Goal: Transaction & Acquisition: Purchase product/service

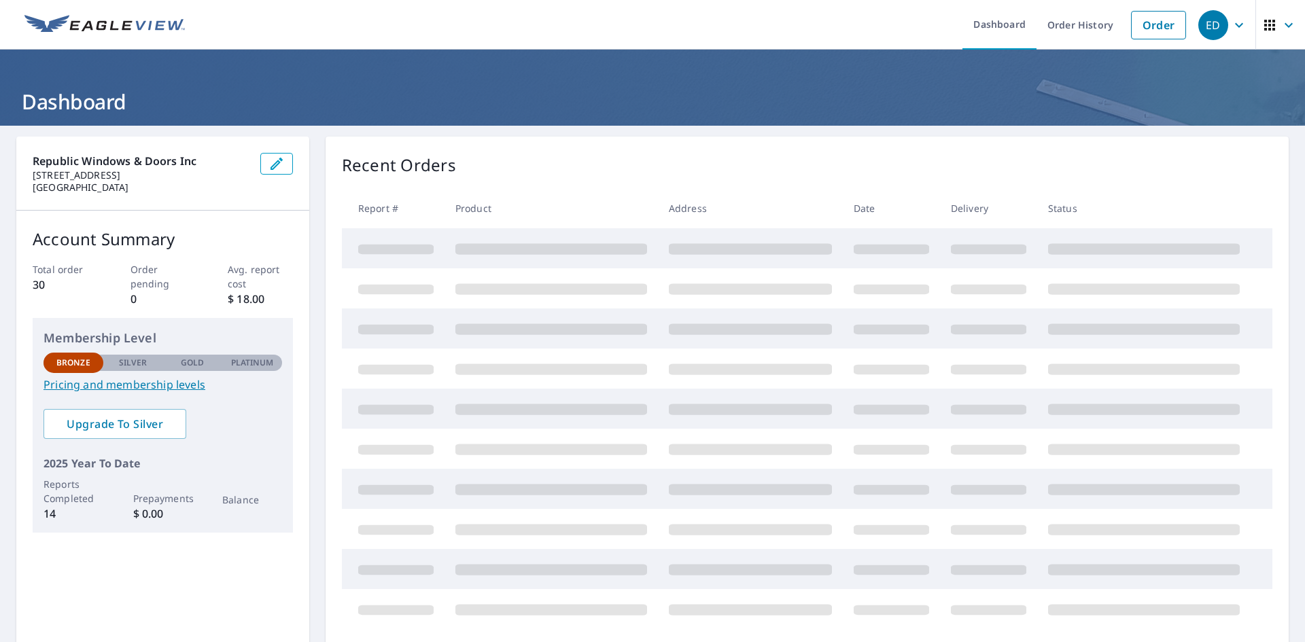
click at [983, 154] on div "Recent Orders" at bounding box center [807, 165] width 930 height 24
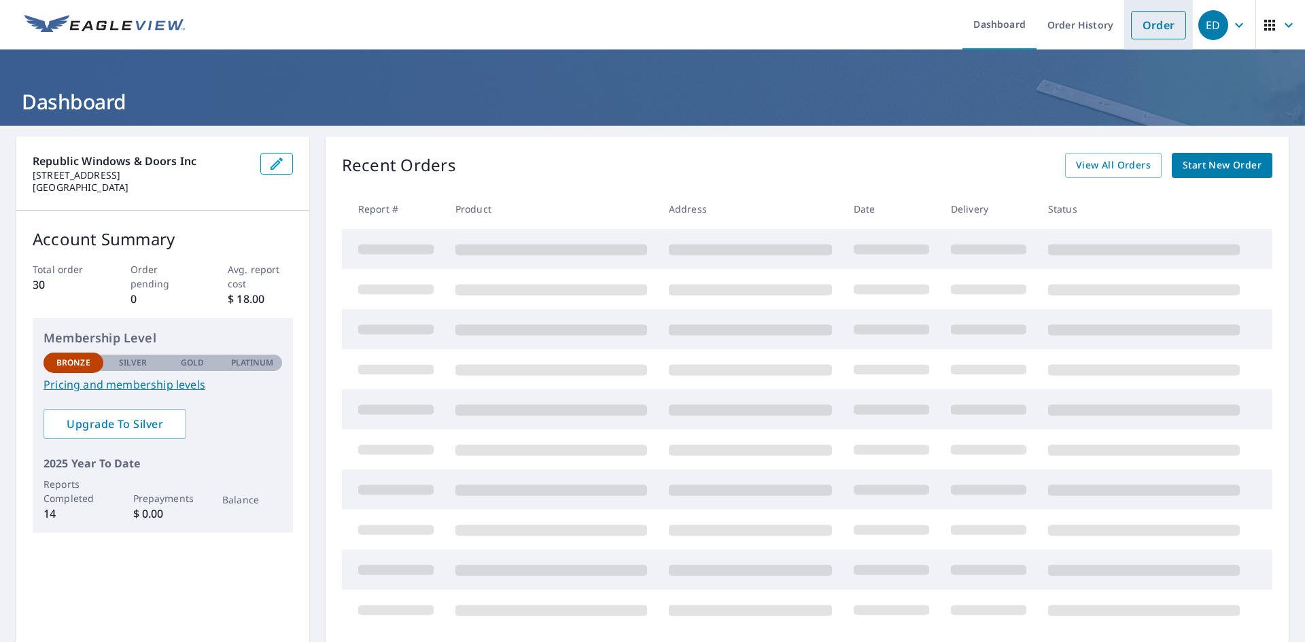
click at [1141, 27] on link "Order" at bounding box center [1158, 25] width 55 height 29
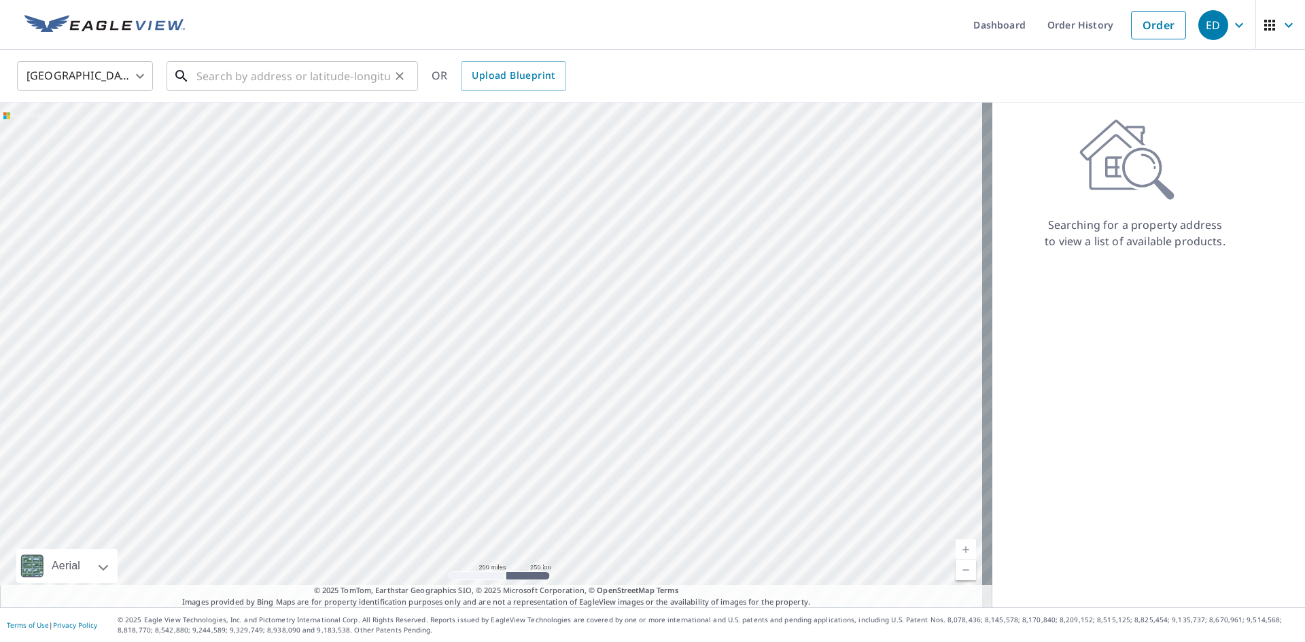
click at [263, 76] on input "text" at bounding box center [293, 76] width 194 height 38
click at [359, 74] on input "text" at bounding box center [293, 76] width 194 height 38
paste input "[STREET_ADDRESS]"
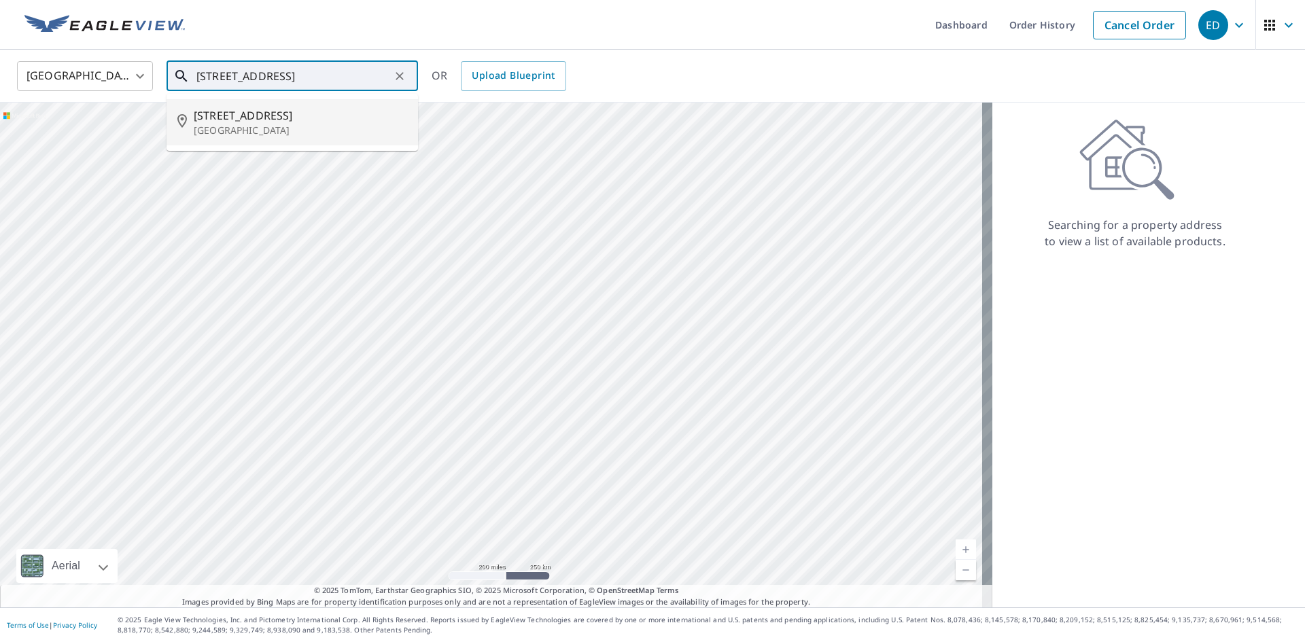
click at [327, 121] on span "[STREET_ADDRESS]" at bounding box center [300, 115] width 213 height 16
type input "[STREET_ADDRESS]"
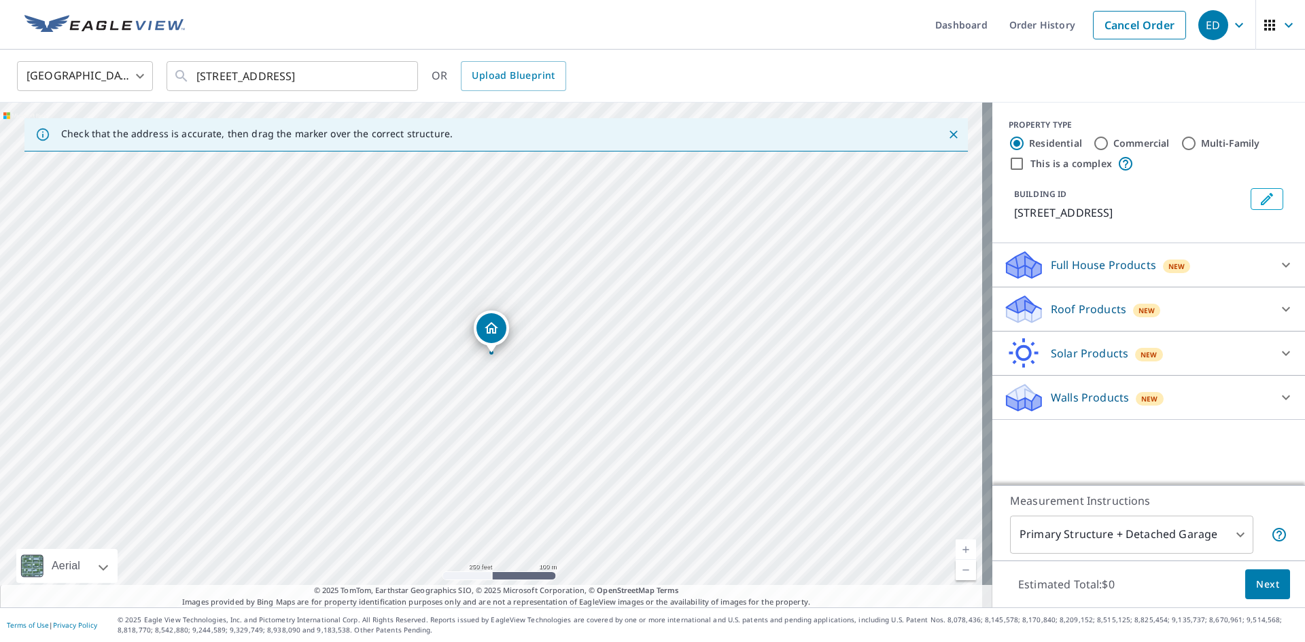
click at [1243, 304] on div "Roof Products New" at bounding box center [1136, 310] width 266 height 32
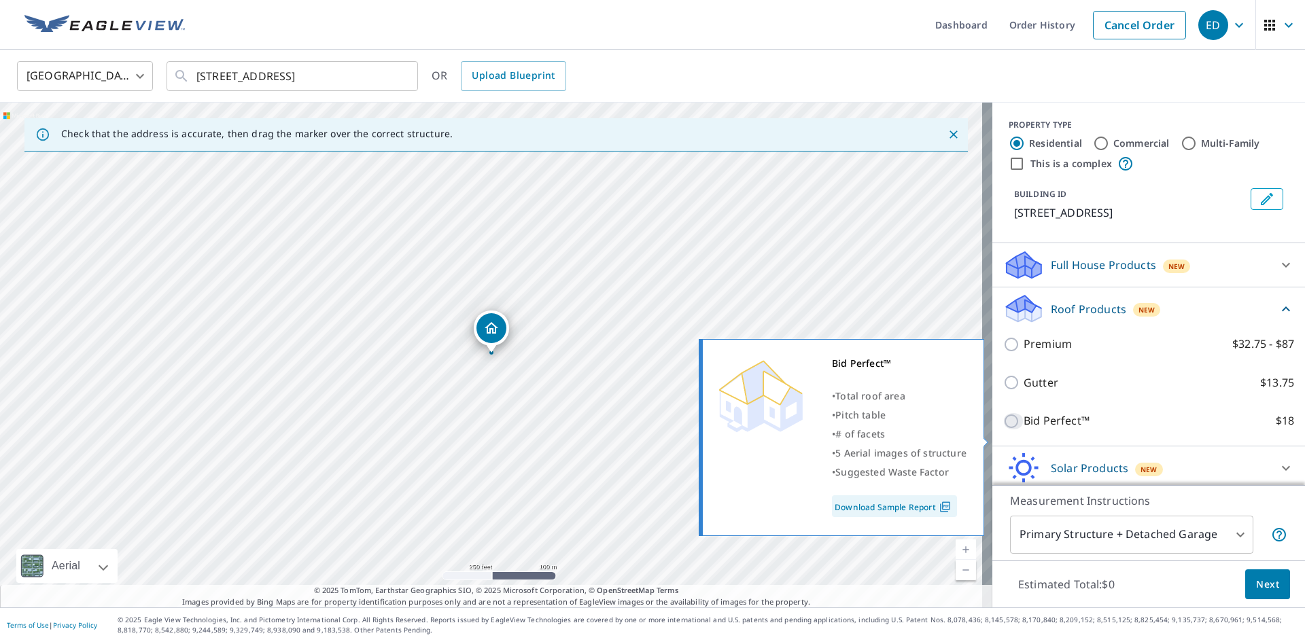
click at [1004, 429] on input "Bid Perfect™ $18" at bounding box center [1013, 421] width 20 height 16
checkbox input "true"
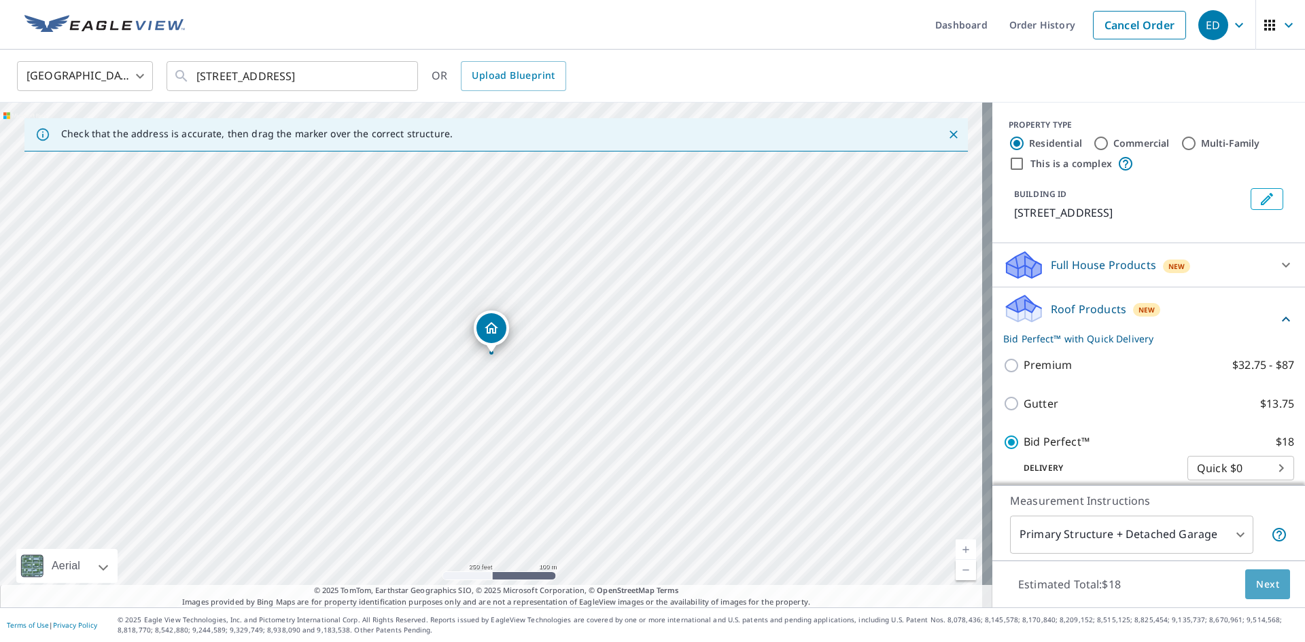
click at [1265, 583] on span "Next" at bounding box center [1267, 584] width 23 height 17
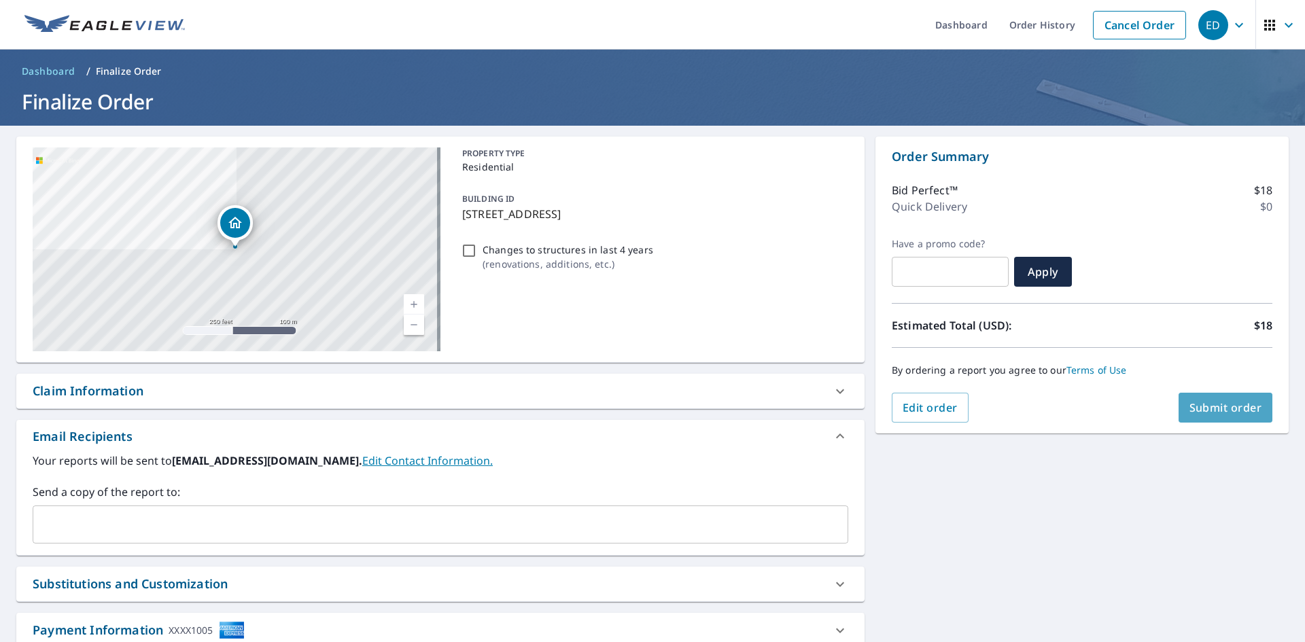
click at [1214, 413] on span "Submit order" at bounding box center [1225, 407] width 73 height 15
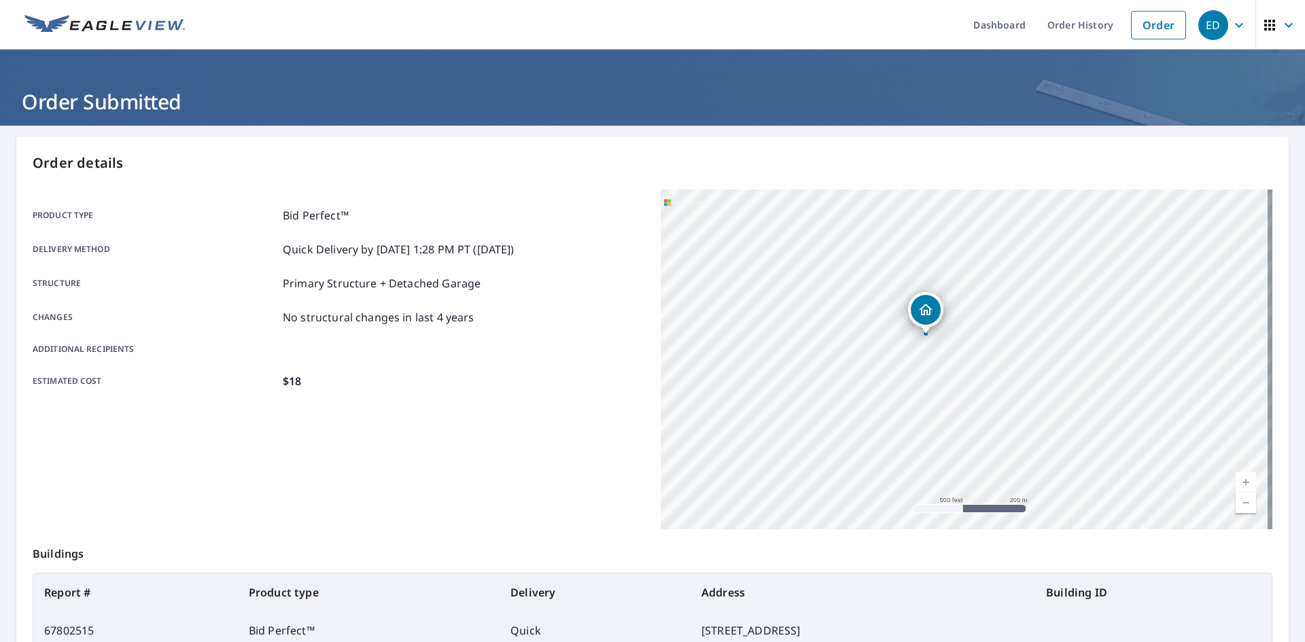
drag, startPoint x: 875, startPoint y: 349, endPoint x: 937, endPoint y: 333, distance: 64.0
click at [937, 333] on div "[STREET_ADDRESS]" at bounding box center [925, 313] width 35 height 42
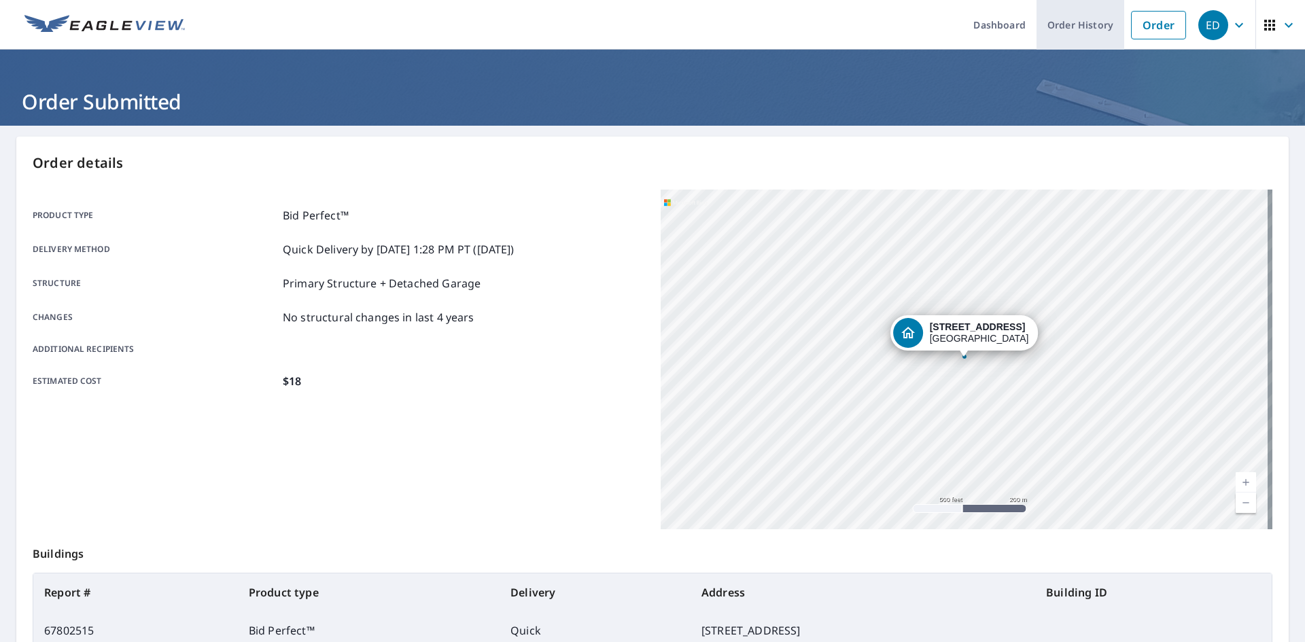
click at [1071, 10] on link "Order History" at bounding box center [1080, 25] width 88 height 50
